Goal: Task Accomplishment & Management: Use online tool/utility

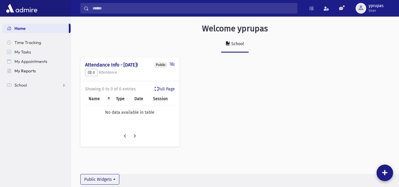
click at [29, 73] on link "My Reports" at bounding box center [36, 70] width 68 height 9
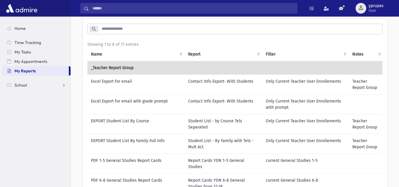
scroll to position [27, 0]
click at [123, 83] on td "Excel Export for email" at bounding box center [135, 84] width 97 height 20
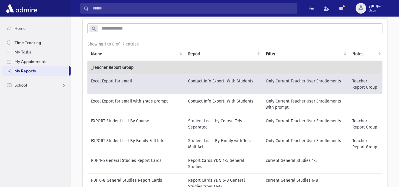
click at [268, 80] on td "Only Current Teacher User Enrollements" at bounding box center [305, 84] width 86 height 20
click at [358, 79] on td "Teacher Report Group" at bounding box center [366, 84] width 35 height 20
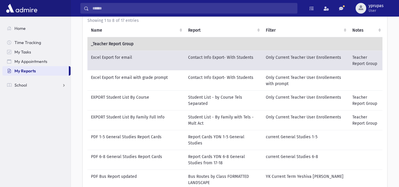
scroll to position [51, 0]
click at [143, 81] on td "Excel Export for email with grade prompt" at bounding box center [135, 80] width 97 height 20
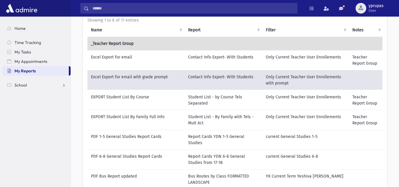
click at [180, 75] on td "Excel Export for email with grade prompt" at bounding box center [135, 80] width 97 height 20
click at [169, 58] on td "Excel Export for email" at bounding box center [135, 60] width 97 height 20
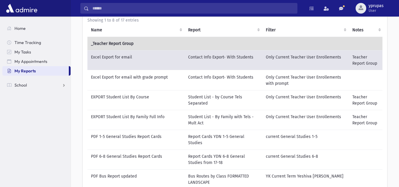
click at [169, 58] on td "Excel Export for email" at bounding box center [135, 60] width 97 height 20
click at [109, 57] on td "Excel Export for email" at bounding box center [135, 60] width 97 height 20
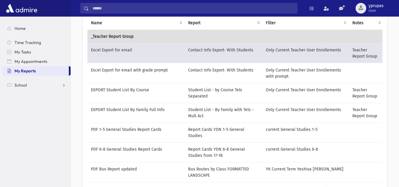
scroll to position [58, 0]
click at [208, 99] on td "Student List - by Course Tels Separated" at bounding box center [223, 93] width 78 height 20
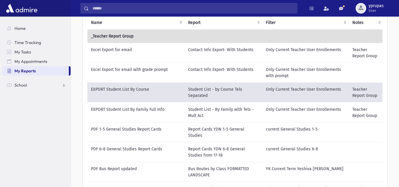
click at [201, 53] on td "Contact Info Export- With Students" at bounding box center [223, 53] width 78 height 20
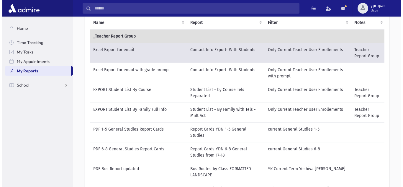
scroll to position [135, 0]
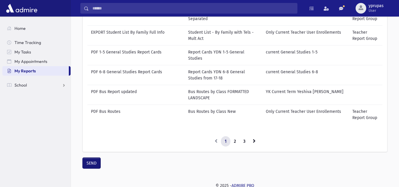
click at [99, 166] on button "SEND" at bounding box center [92, 163] width 18 height 11
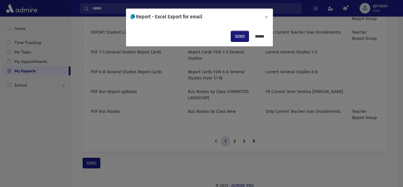
click at [233, 31] on button "SEND" at bounding box center [240, 36] width 18 height 11
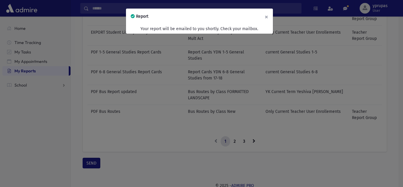
click at [266, 17] on button "×" at bounding box center [266, 17] width 13 height 17
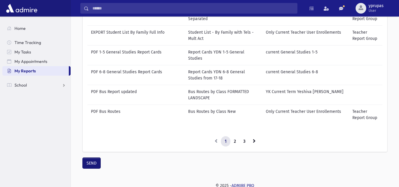
scroll to position [131, 0]
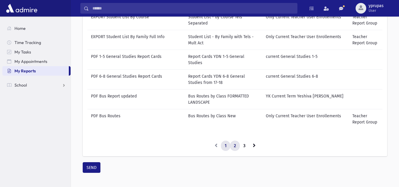
click at [234, 141] on link "2" at bounding box center [235, 145] width 10 height 11
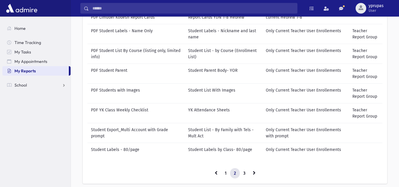
scroll to position [91, 0]
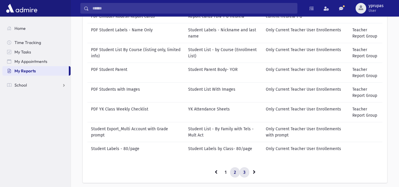
click at [246, 176] on link "3" at bounding box center [244, 172] width 10 height 11
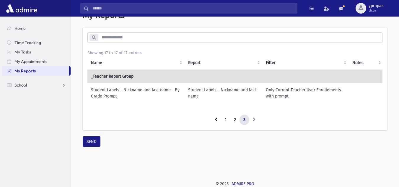
scroll to position [18, 0]
click at [225, 124] on link "1" at bounding box center [225, 120] width 9 height 11
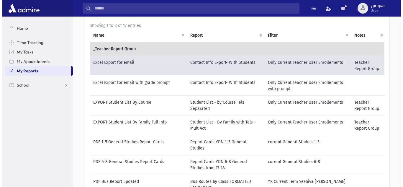
scroll to position [135, 0]
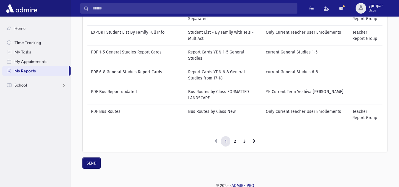
click at [90, 160] on button "SEND" at bounding box center [92, 163] width 18 height 11
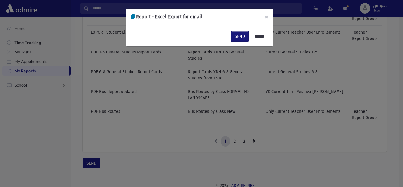
click at [235, 37] on button "SEND" at bounding box center [240, 36] width 18 height 11
